Goal: Task Accomplishment & Management: Manage account settings

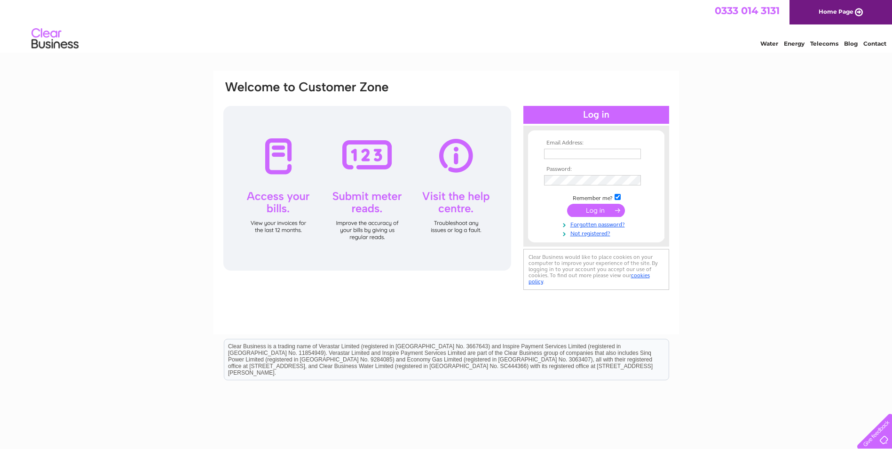
type input "Lesley.brown@roskel.co.uk"
click at [614, 212] on input "submit" at bounding box center [596, 210] width 58 height 13
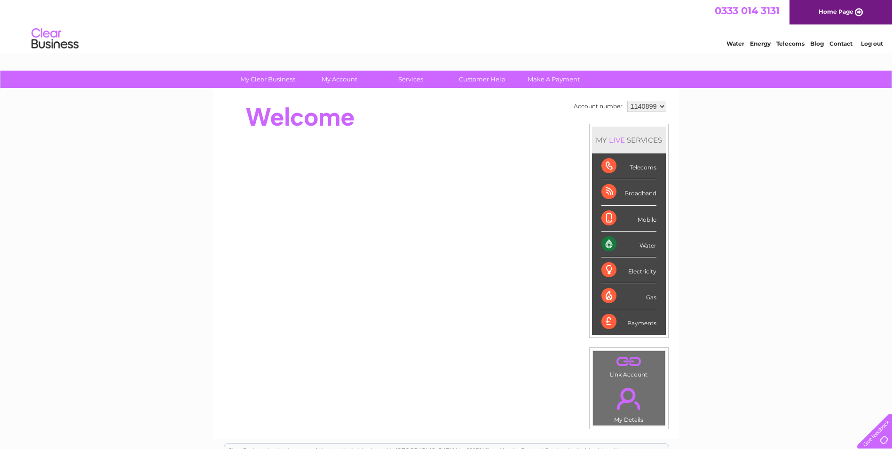
click at [658, 107] on select "1140899" at bounding box center [646, 106] width 39 height 11
click at [828, 243] on div "My Clear Business Login Details My Details My Preferences Link Account My Accou…" at bounding box center [446, 335] width 892 height 529
click at [623, 362] on link "." at bounding box center [628, 361] width 67 height 16
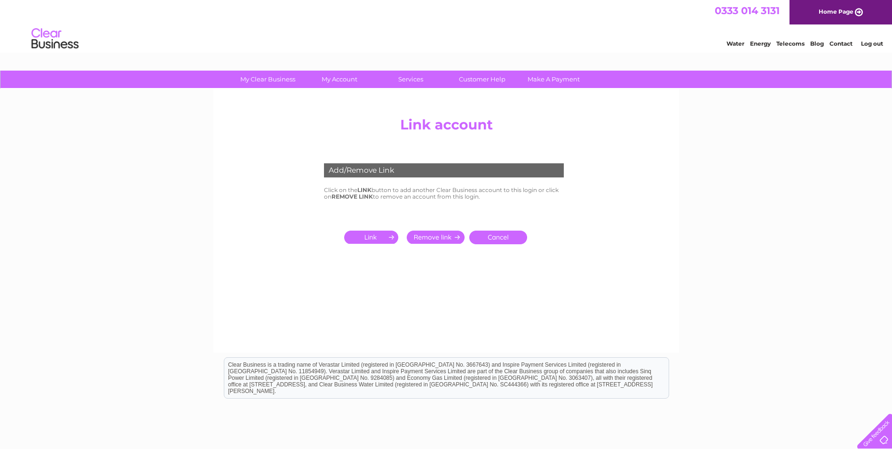
click at [365, 241] on input "submit" at bounding box center [373, 236] width 58 height 13
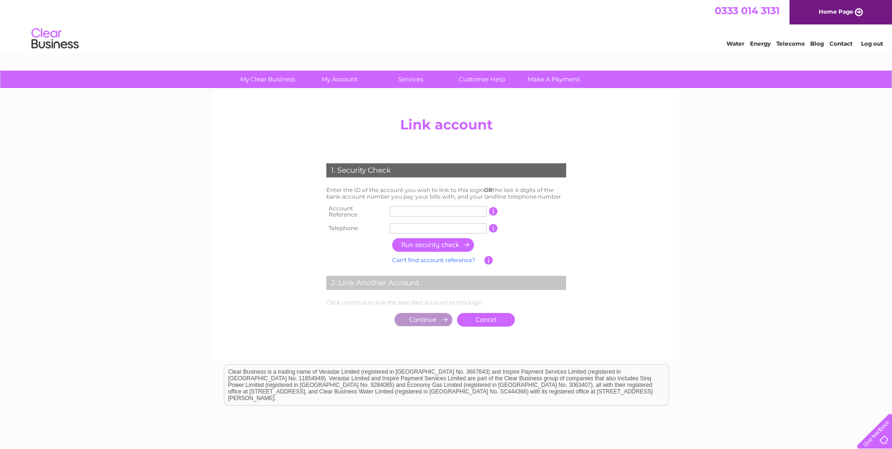
click at [416, 208] on input "text" at bounding box center [438, 211] width 97 height 10
type input "30321634"
click at [411, 224] on input "text" at bounding box center [438, 228] width 97 height 10
type input "0"
type input "08448012211"
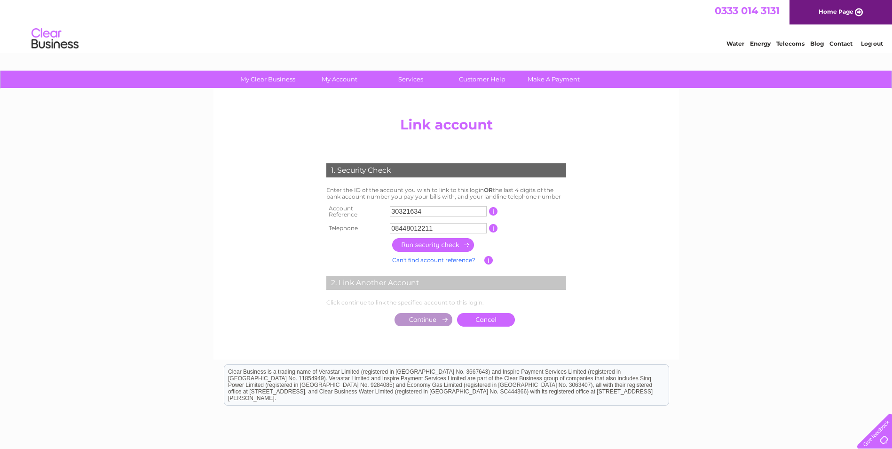
click at [431, 240] on input "button" at bounding box center [433, 245] width 83 height 14
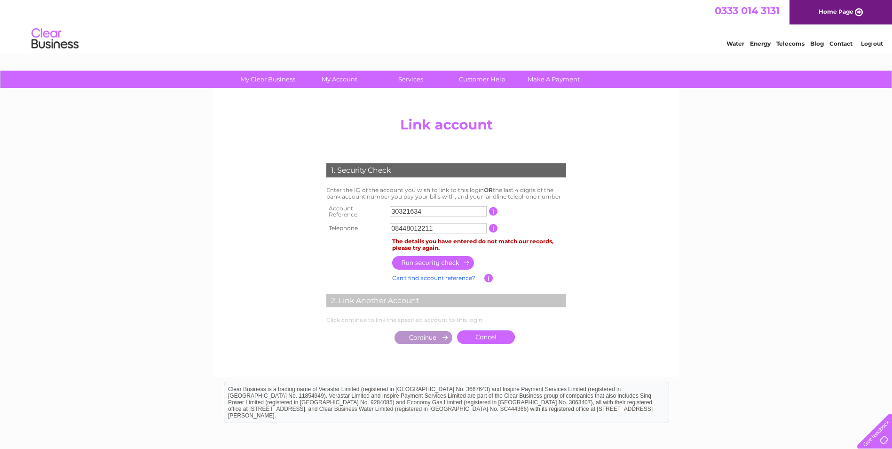
drag, startPoint x: 438, startPoint y: 225, endPoint x: 377, endPoint y: 221, distance: 60.8
click at [377, 221] on tr "Telephone 08448012211 1 of the landline telephone numbers you have given us" at bounding box center [446, 228] width 245 height 15
type input "01418872502"
click at [448, 258] on input "button" at bounding box center [433, 263] width 83 height 14
drag, startPoint x: 441, startPoint y: 222, endPoint x: 340, endPoint y: 221, distance: 100.6
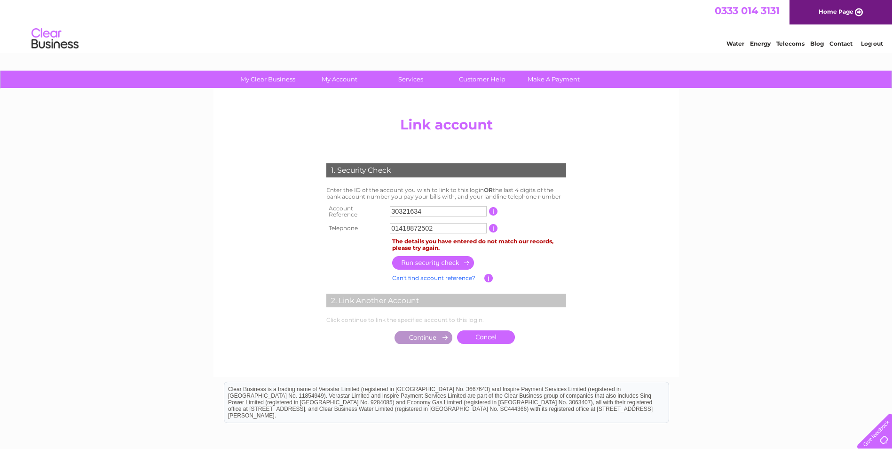
click at [340, 221] on tr "Telephone 01418872502 1 of the landline telephone numbers you have given us" at bounding box center [446, 228] width 245 height 15
type input "07747118298"
click at [430, 257] on input "button" at bounding box center [433, 263] width 83 height 14
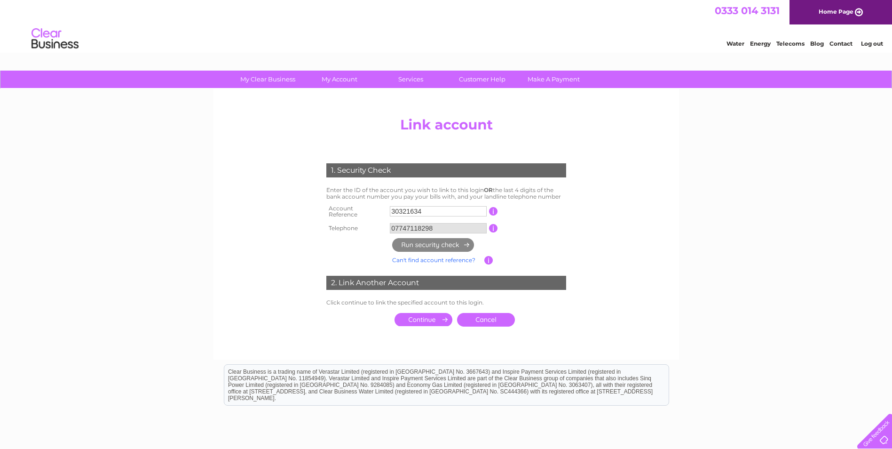
click at [426, 315] on input "submit" at bounding box center [424, 319] width 58 height 13
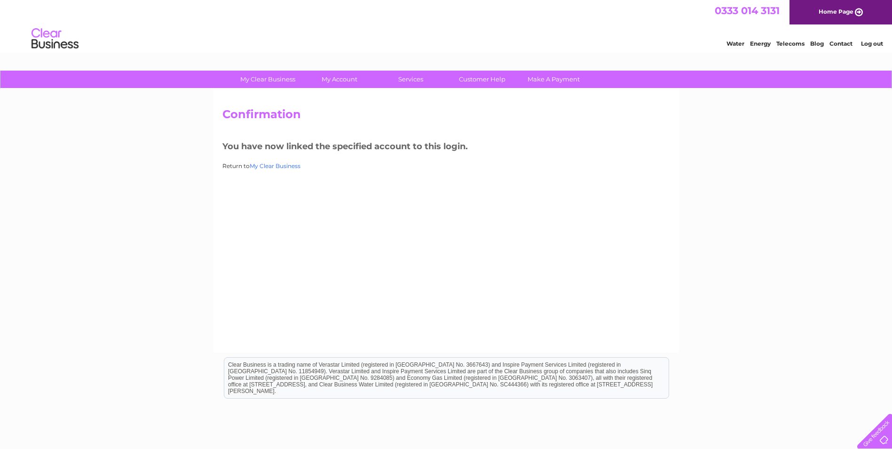
click at [273, 165] on link "My Clear Business" at bounding box center [275, 165] width 51 height 7
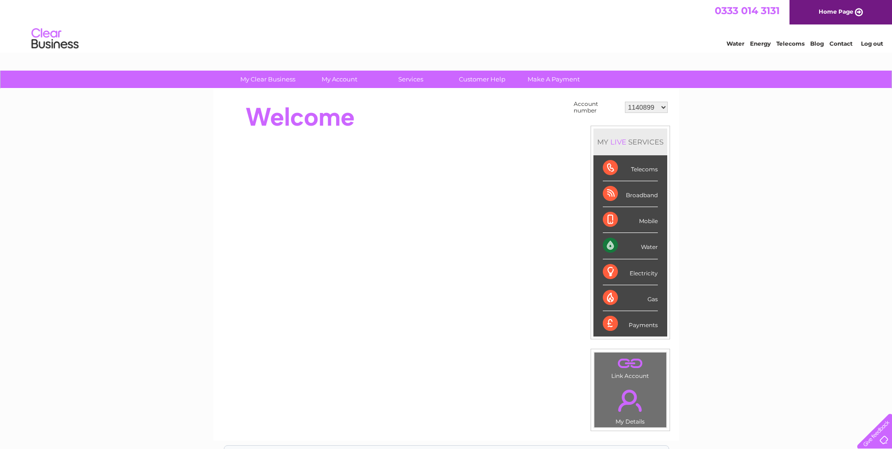
click at [666, 109] on select "1140899 30321634" at bounding box center [646, 107] width 43 height 11
click at [666, 108] on select "1140899 30321634" at bounding box center [646, 107] width 43 height 11
click at [630, 366] on link "." at bounding box center [630, 363] width 67 height 16
click at [662, 108] on select "1140899 30321634" at bounding box center [646, 107] width 43 height 11
click at [627, 365] on link "." at bounding box center [630, 363] width 67 height 16
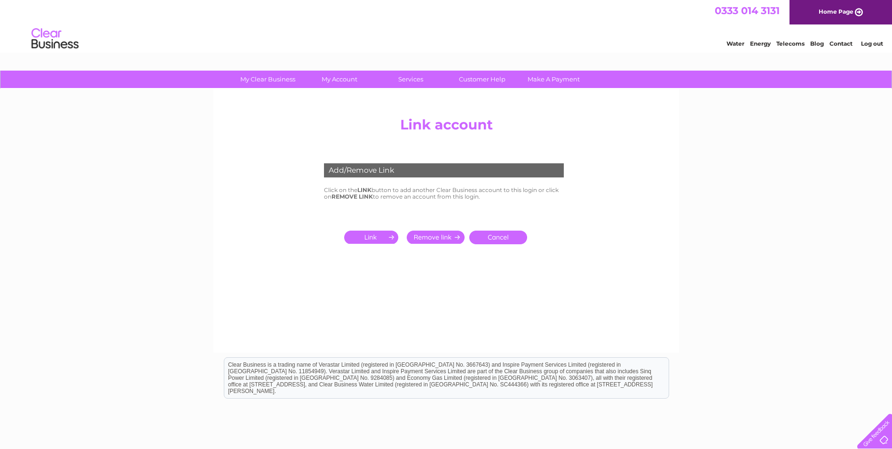
click at [370, 238] on input "submit" at bounding box center [373, 236] width 58 height 13
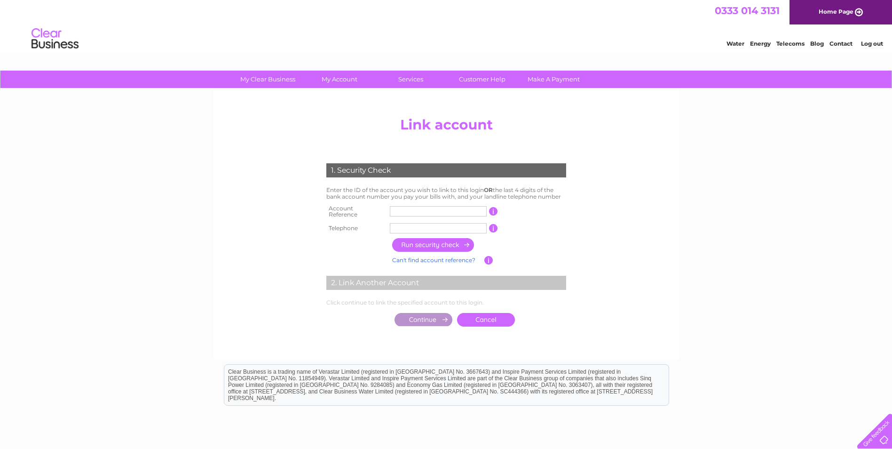
click at [403, 212] on input "text" at bounding box center [438, 211] width 97 height 10
type input "30321641"
click at [403, 223] on input "text" at bounding box center [438, 228] width 97 height 10
type input "07747118298"
click at [425, 243] on input "button" at bounding box center [433, 245] width 83 height 14
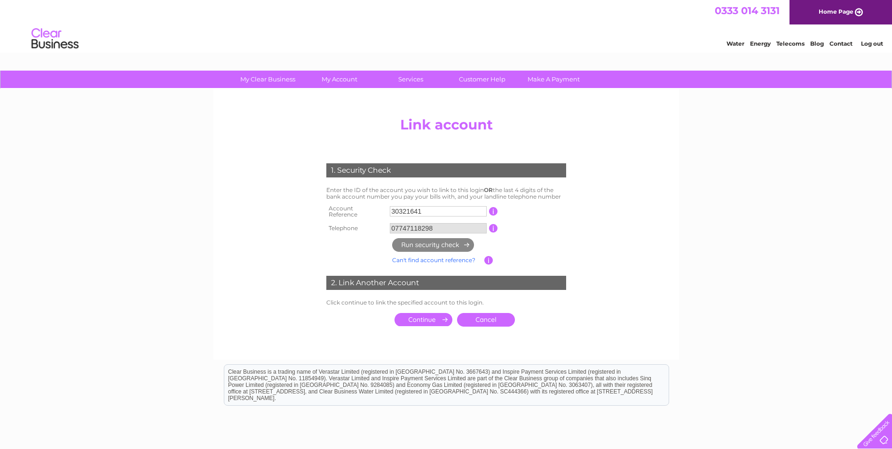
click at [487, 315] on link "Cancel" at bounding box center [486, 320] width 58 height 14
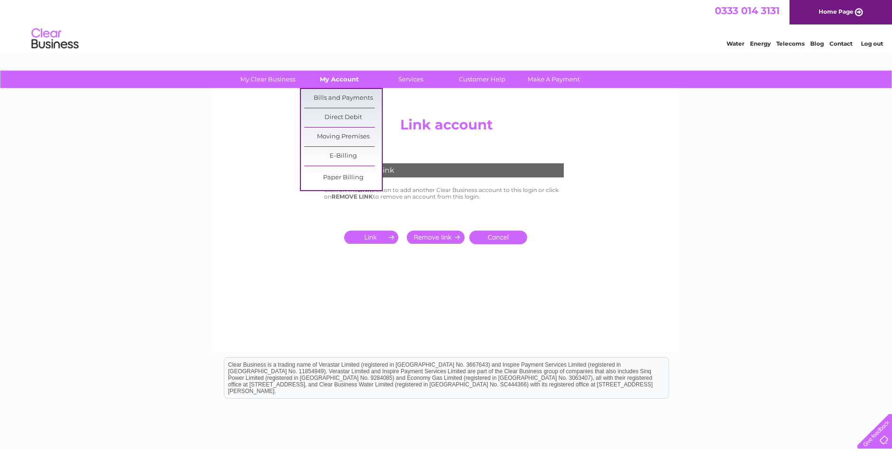
click at [343, 76] on link "My Account" at bounding box center [339, 79] width 78 height 17
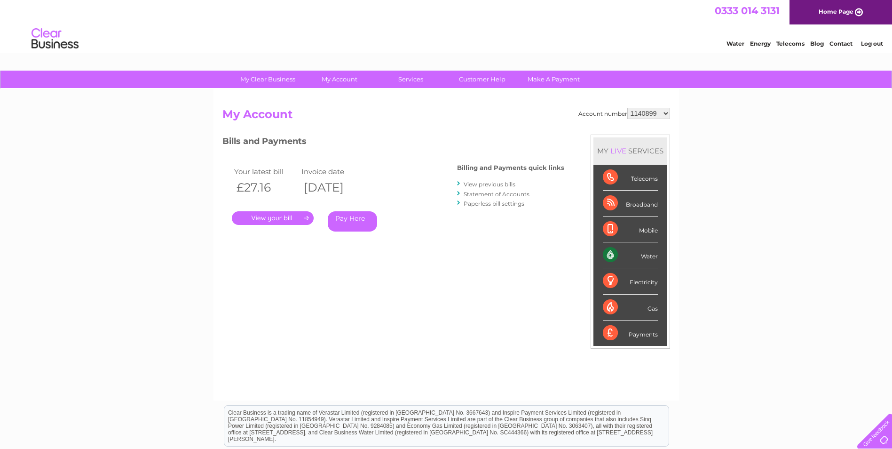
click at [666, 111] on select "1140899 30321634" at bounding box center [648, 113] width 43 height 11
click at [646, 257] on div "Water" at bounding box center [630, 255] width 55 height 26
click at [728, 273] on div "My Clear Business Login Details My Details My Preferences Link Account My Accou…" at bounding box center [446, 316] width 892 height 490
click at [608, 253] on div "Water" at bounding box center [630, 255] width 55 height 26
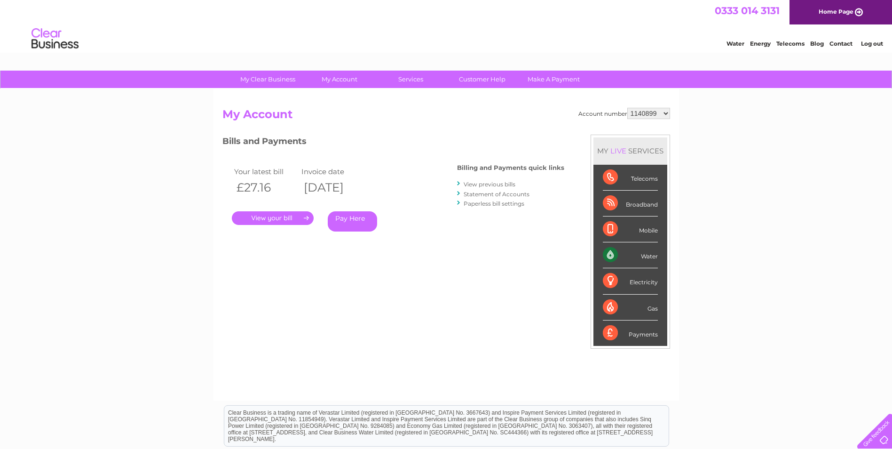
click at [654, 113] on select "1140899 30321634" at bounding box center [648, 113] width 43 height 11
select select "30321634"
click at [627, 108] on select "1140899 30321634" at bounding box center [648, 113] width 43 height 11
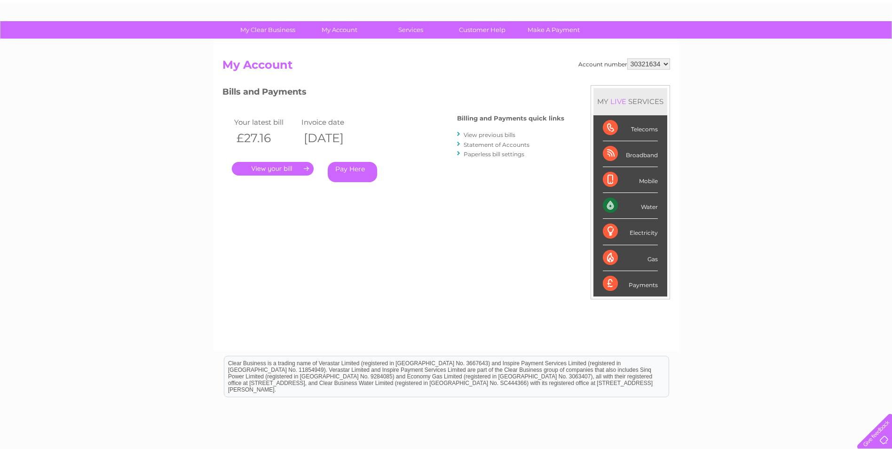
scroll to position [119, 0]
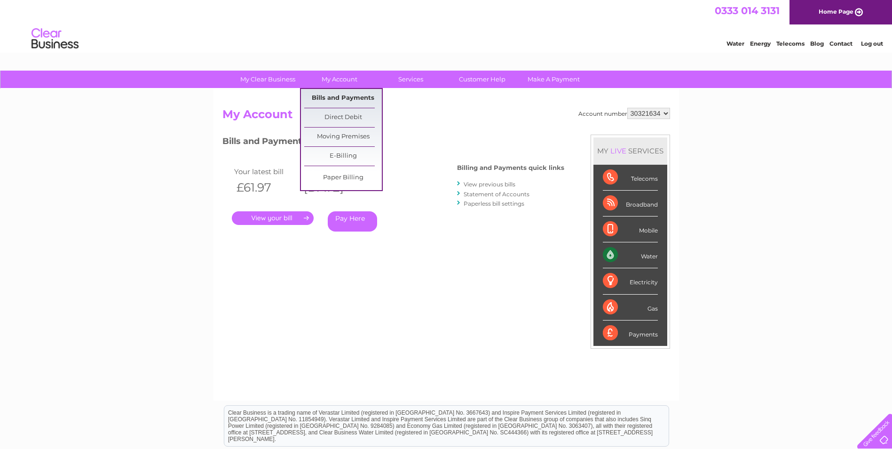
click at [343, 91] on link "Bills and Payments" at bounding box center [343, 98] width 78 height 19
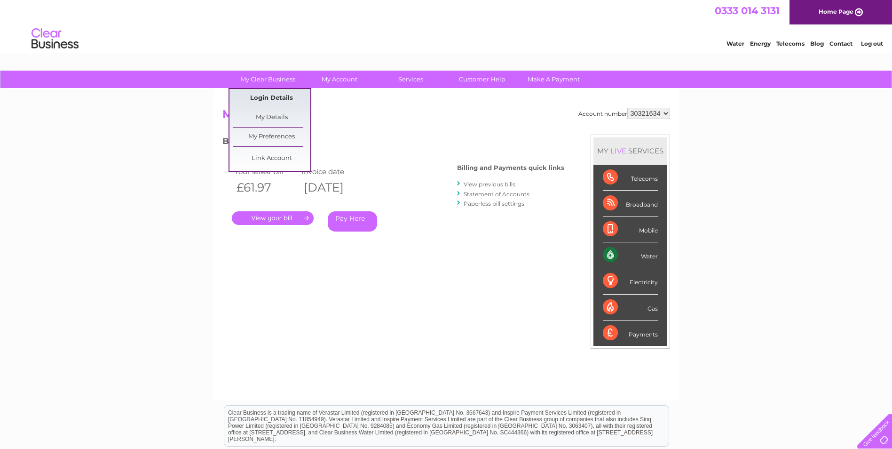
click at [271, 100] on link "Login Details" at bounding box center [272, 98] width 78 height 19
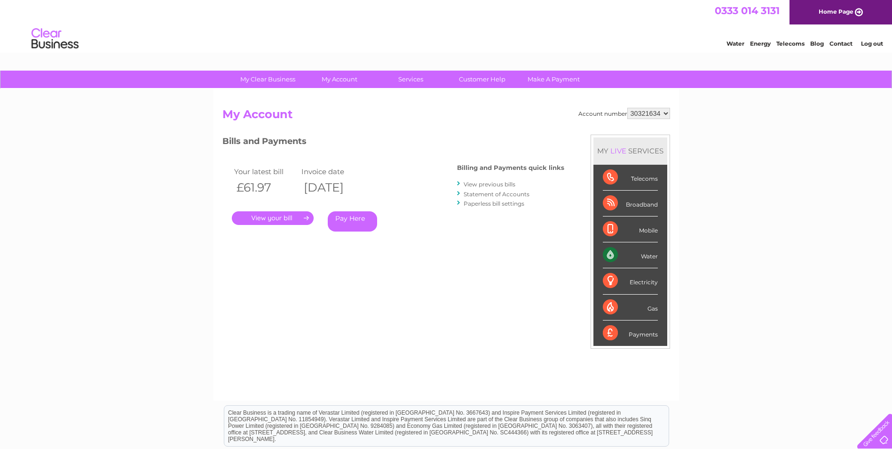
click at [663, 113] on select "1140899 30321634" at bounding box center [648, 113] width 43 height 11
select select "1140899"
click at [627, 108] on select "1140899 30321634" at bounding box center [648, 113] width 43 height 11
click at [608, 252] on div "Water" at bounding box center [630, 255] width 55 height 26
click at [665, 114] on select "1140899 30321634" at bounding box center [648, 113] width 43 height 11
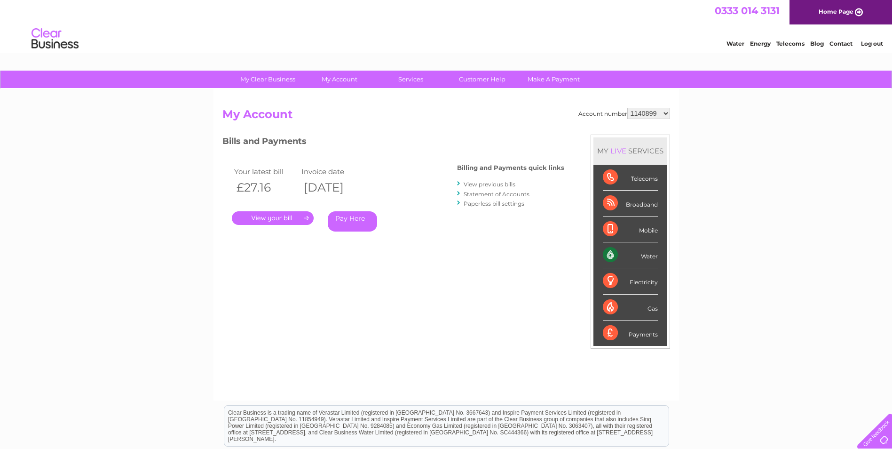
click at [665, 114] on select "1140899 30321634" at bounding box center [648, 113] width 43 height 11
click at [627, 108] on select "1140899 30321634" at bounding box center [648, 113] width 43 height 11
click at [663, 113] on select "1140899 30321634" at bounding box center [648, 113] width 43 height 11
select select "30321634"
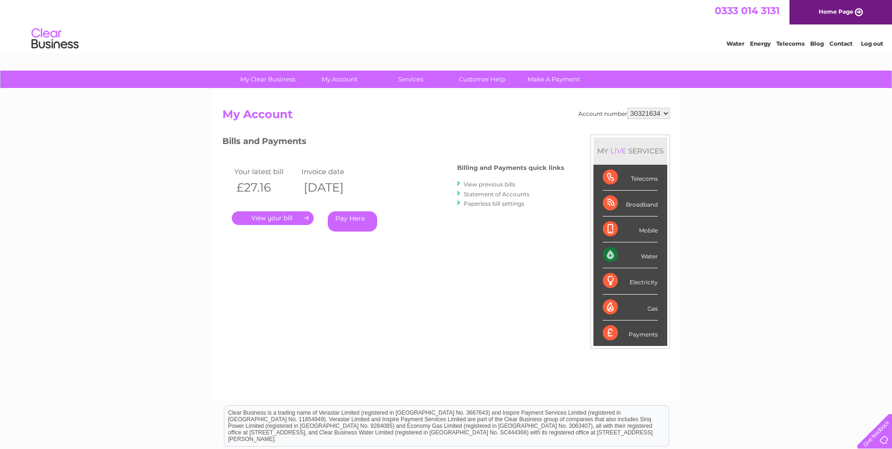
click at [627, 108] on select "1140899 30321634" at bounding box center [648, 113] width 43 height 11
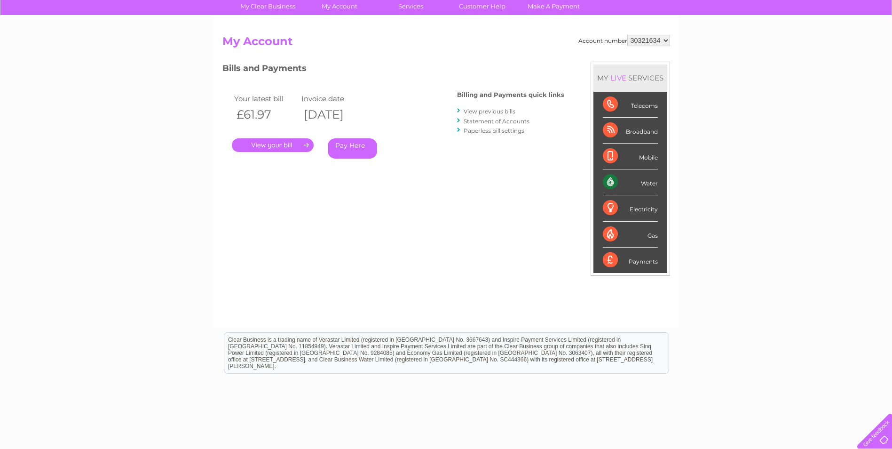
scroll to position [72, 0]
click at [878, 433] on div at bounding box center [872, 429] width 39 height 39
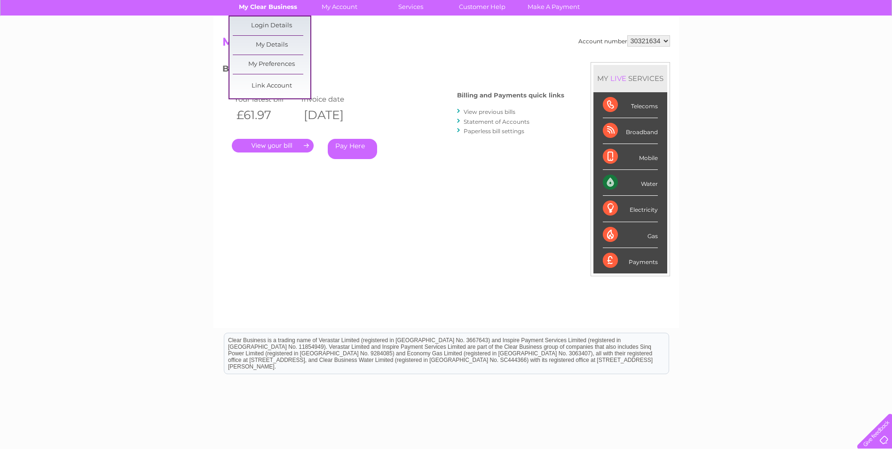
click at [261, 5] on link "My Clear Business" at bounding box center [268, 6] width 78 height 17
click at [264, 46] on link "My Details" at bounding box center [272, 45] width 78 height 19
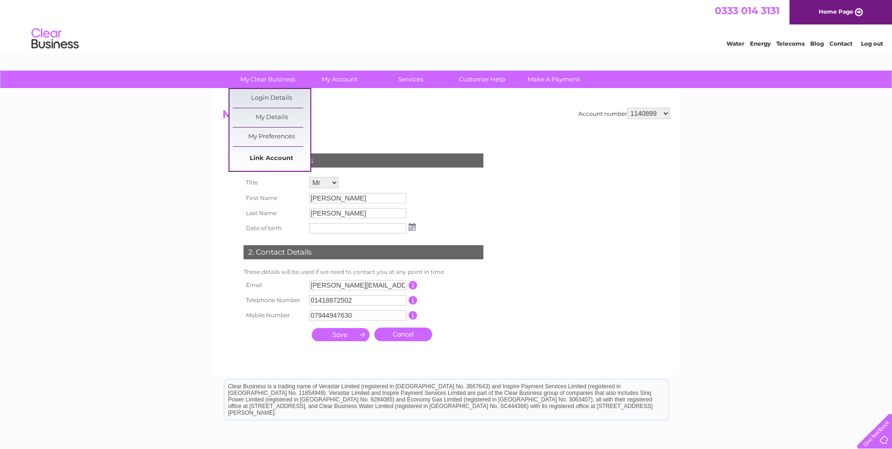
click at [273, 160] on link "Link Account" at bounding box center [272, 158] width 78 height 19
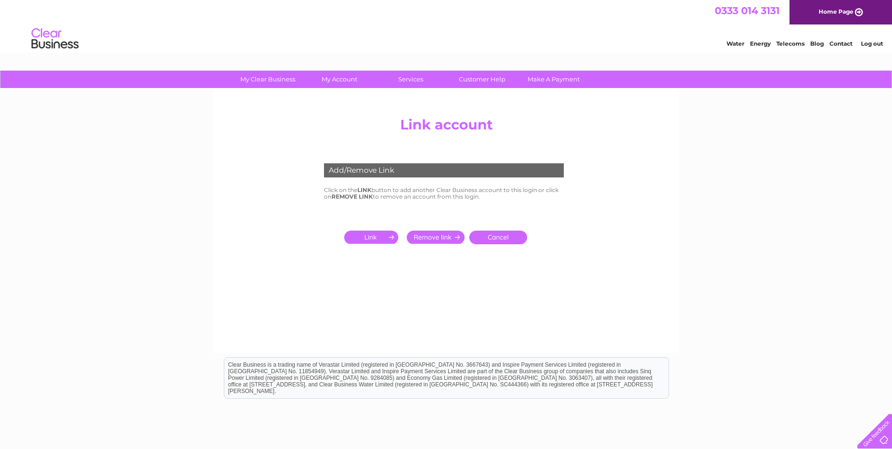
click at [367, 233] on input "submit" at bounding box center [373, 236] width 58 height 13
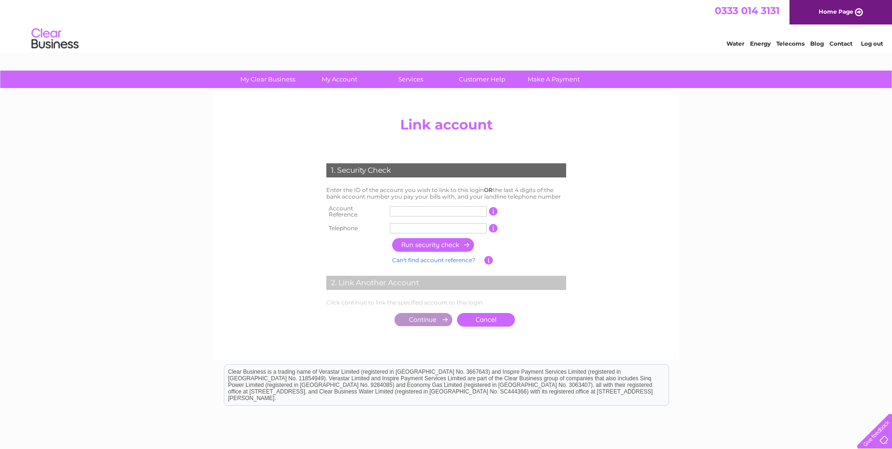
click at [397, 210] on input "text" at bounding box center [438, 211] width 97 height 10
type input "30321641"
click at [432, 223] on input "text" at bounding box center [438, 228] width 97 height 10
type input "07747118298"
click at [431, 239] on input "button" at bounding box center [433, 245] width 83 height 14
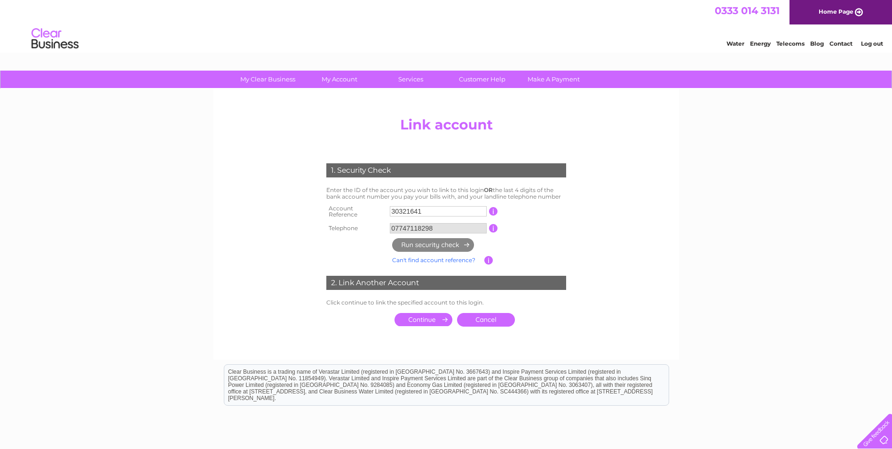
click at [643, 238] on center "Add/Remove Link Click on the LINK button to add another Clear Business account …" at bounding box center [446, 230] width 448 height 237
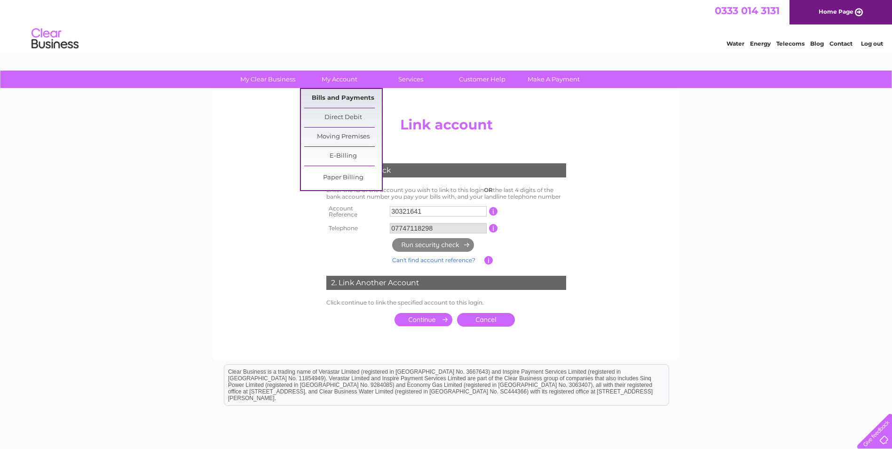
click at [349, 99] on link "Bills and Payments" at bounding box center [343, 98] width 78 height 19
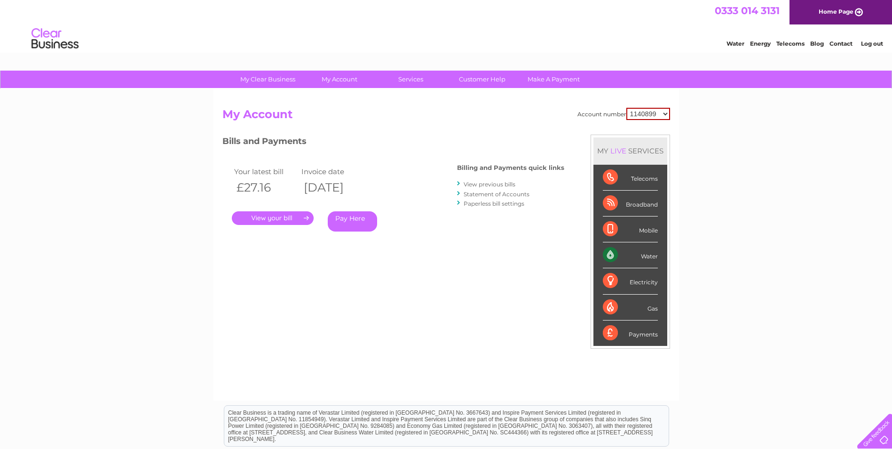
click at [668, 113] on select "1140899 30321634" at bounding box center [648, 114] width 44 height 12
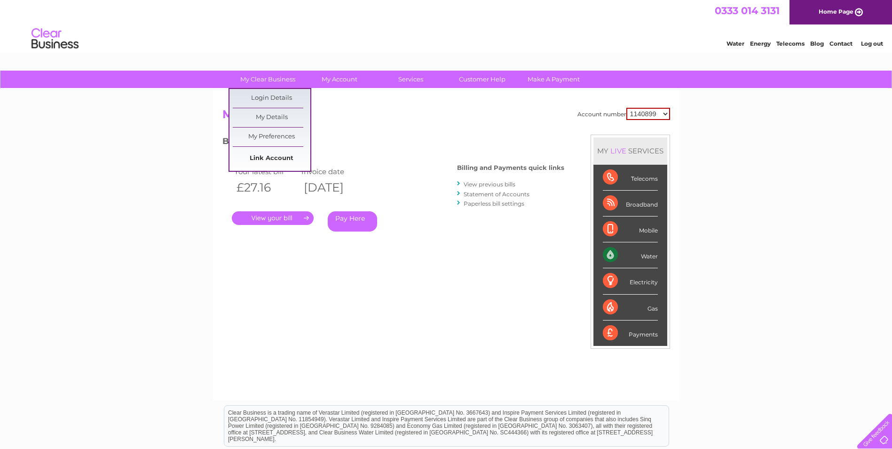
click at [268, 156] on link "Link Account" at bounding box center [272, 158] width 78 height 19
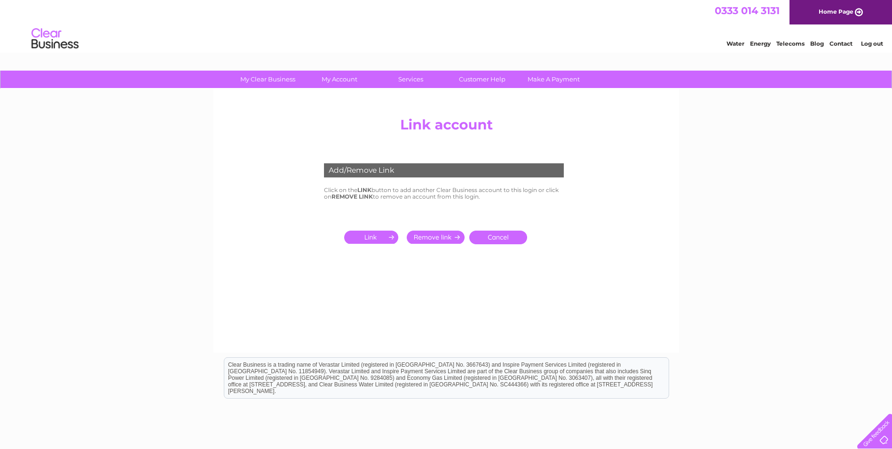
click at [376, 237] on input "submit" at bounding box center [373, 236] width 58 height 13
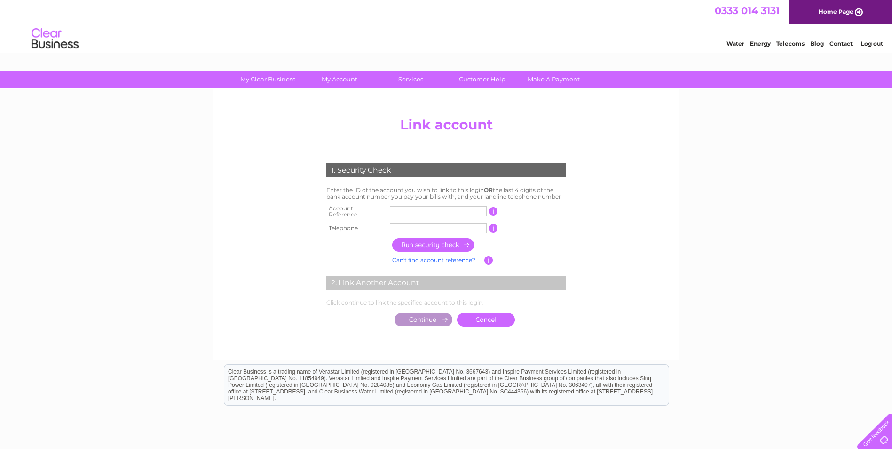
click at [418, 206] on input "text" at bounding box center [438, 211] width 97 height 10
type input "30321641"
click at [418, 225] on input "text" at bounding box center [438, 228] width 97 height 10
type input "01418872502"
click at [436, 239] on input "button" at bounding box center [433, 245] width 83 height 14
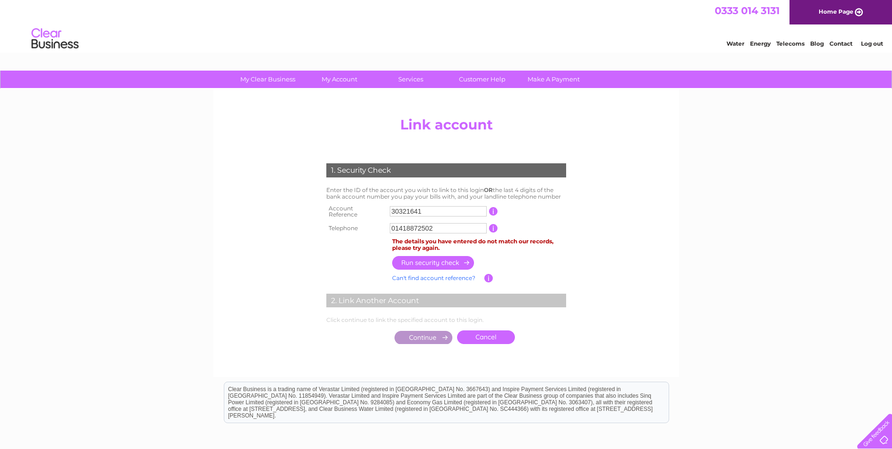
drag, startPoint x: 444, startPoint y: 223, endPoint x: 347, endPoint y: 220, distance: 97.4
click at [347, 221] on tr "Telephone 01418872502 1 of the landline telephone numbers you have given us" at bounding box center [446, 228] width 245 height 15
click at [473, 224] on input "text" at bounding box center [438, 228] width 97 height 10
type input "07747118298"
click at [432, 257] on input "button" at bounding box center [433, 263] width 83 height 14
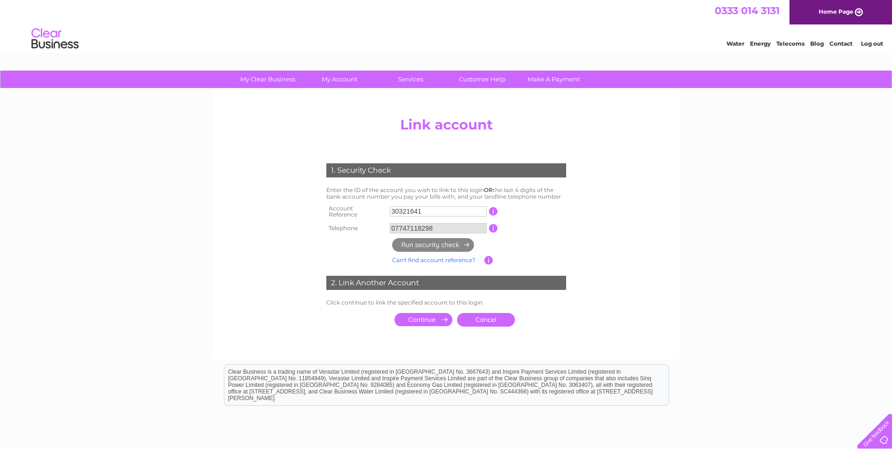
click at [491, 225] on input "button" at bounding box center [493, 228] width 9 height 8
click at [490, 256] on input "button" at bounding box center [488, 260] width 9 height 8
click at [494, 224] on input "button" at bounding box center [493, 228] width 9 height 8
click at [496, 209] on input "button" at bounding box center [493, 211] width 9 height 8
click at [493, 225] on input "button" at bounding box center [493, 228] width 9 height 8
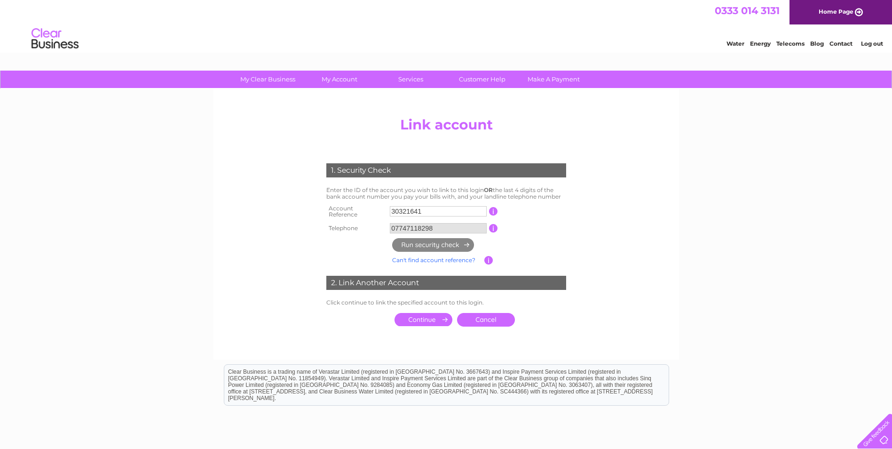
click at [411, 316] on input "submit" at bounding box center [424, 319] width 58 height 13
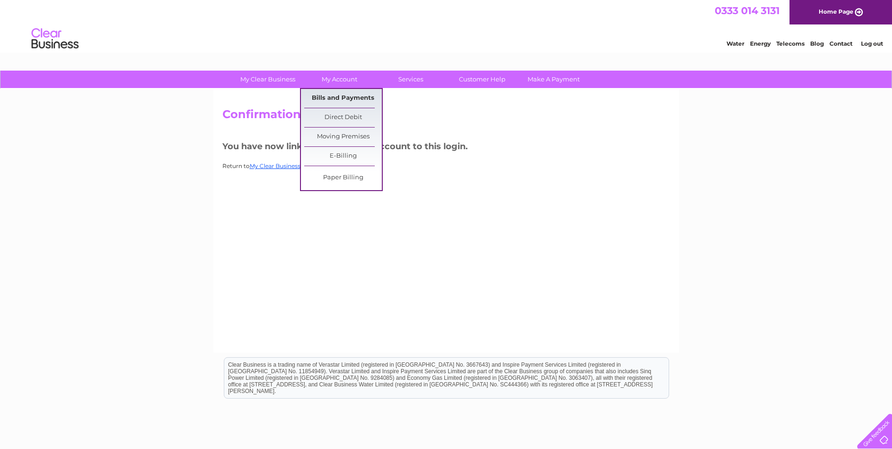
click at [353, 96] on link "Bills and Payments" at bounding box center [343, 98] width 78 height 19
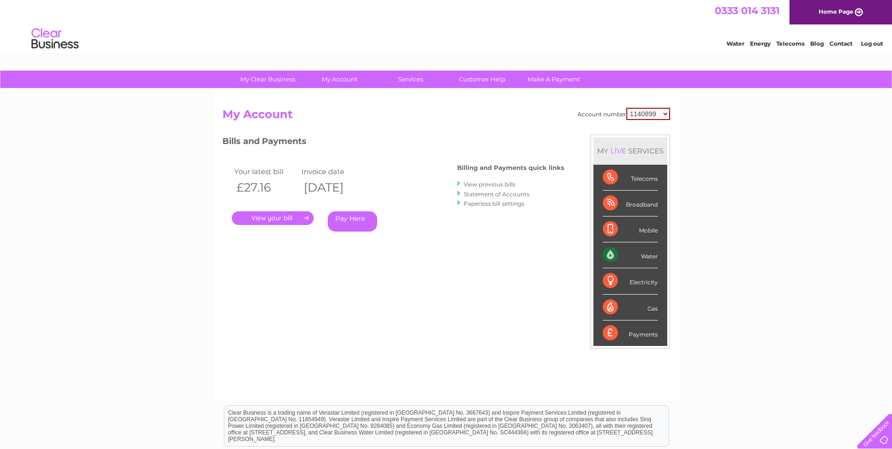
click at [667, 115] on select "1140899 30321634 30321641" at bounding box center [648, 114] width 44 height 12
select select "30321634"
click at [626, 108] on select "1140899 30321634 30321641" at bounding box center [648, 114] width 44 height 12
click at [668, 113] on select "1140899 30321634 30321641" at bounding box center [648, 113] width 43 height 11
select select "30321641"
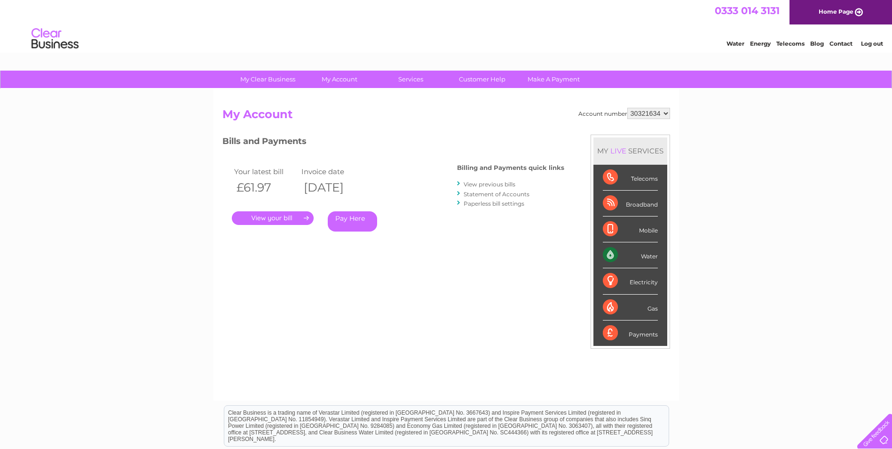
click at [627, 108] on select "1140899 30321634 30321641" at bounding box center [648, 113] width 43 height 11
